Goal: Navigation & Orientation: Find specific page/section

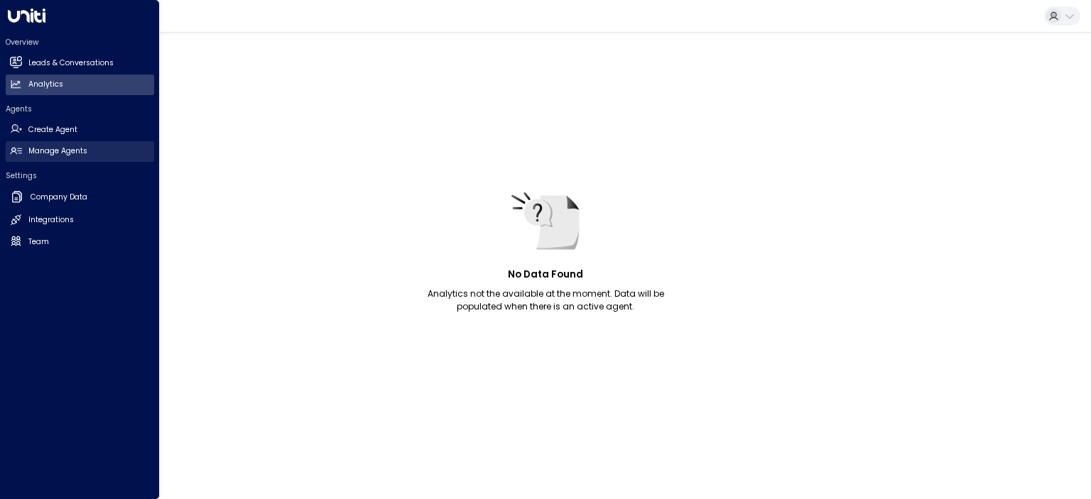
click at [40, 146] on h2 "Manage Agents" at bounding box center [57, 151] width 59 height 11
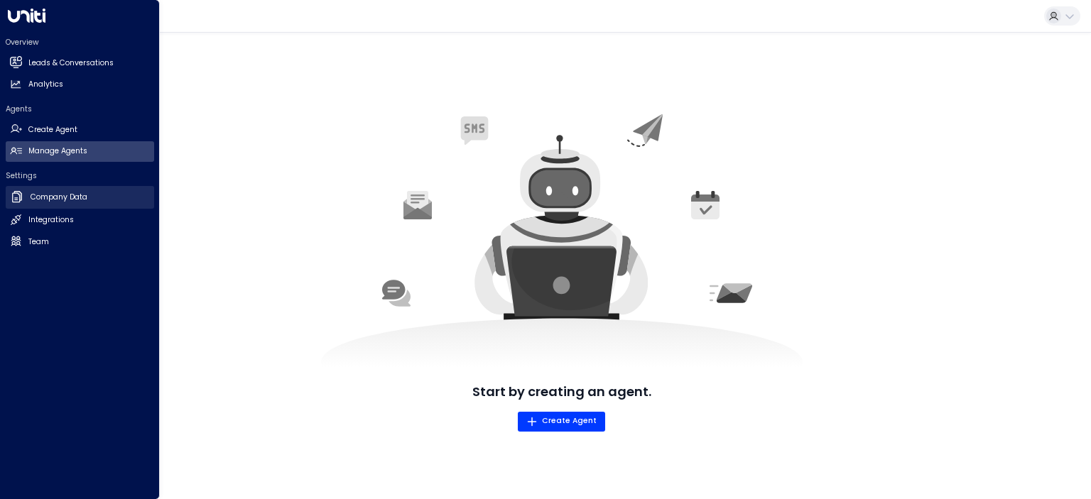
click at [58, 199] on h2 "Company Data" at bounding box center [59, 197] width 57 height 11
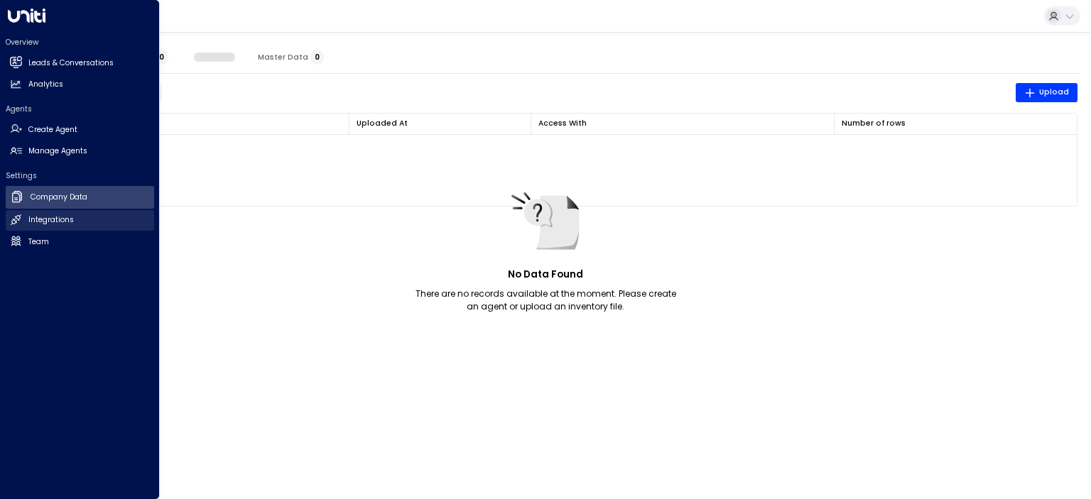
click at [57, 218] on h2 "Integrations" at bounding box center [50, 220] width 45 height 11
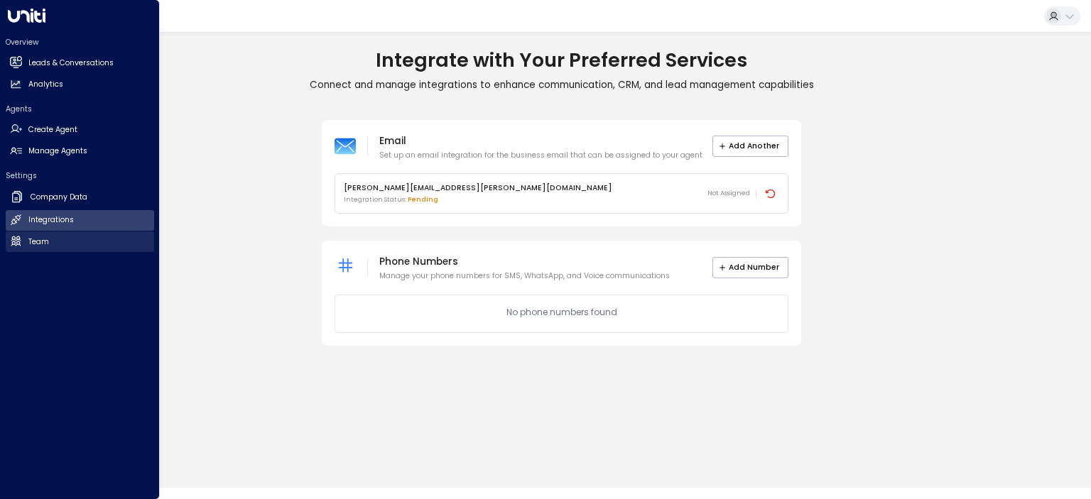
click at [51, 244] on link "Team Team" at bounding box center [80, 242] width 148 height 21
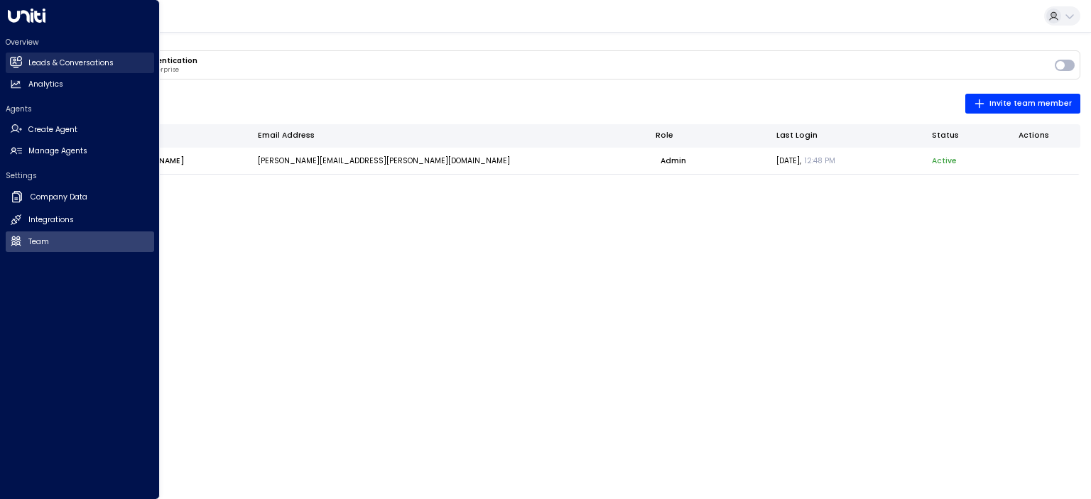
click at [65, 64] on h2 "Leads & Conversations" at bounding box center [70, 63] width 85 height 11
